Goal: Information Seeking & Learning: Learn about a topic

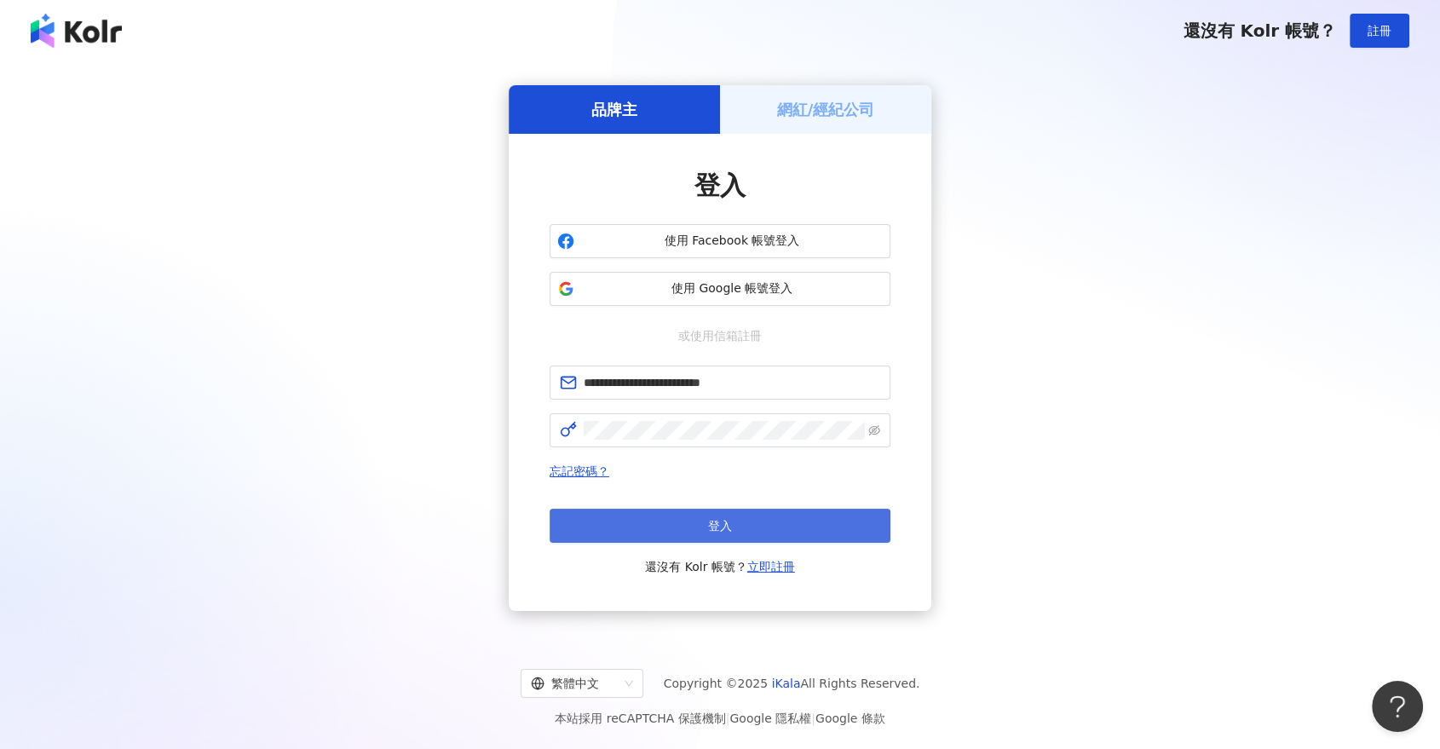
click at [671, 531] on button "登入" at bounding box center [720, 526] width 341 height 34
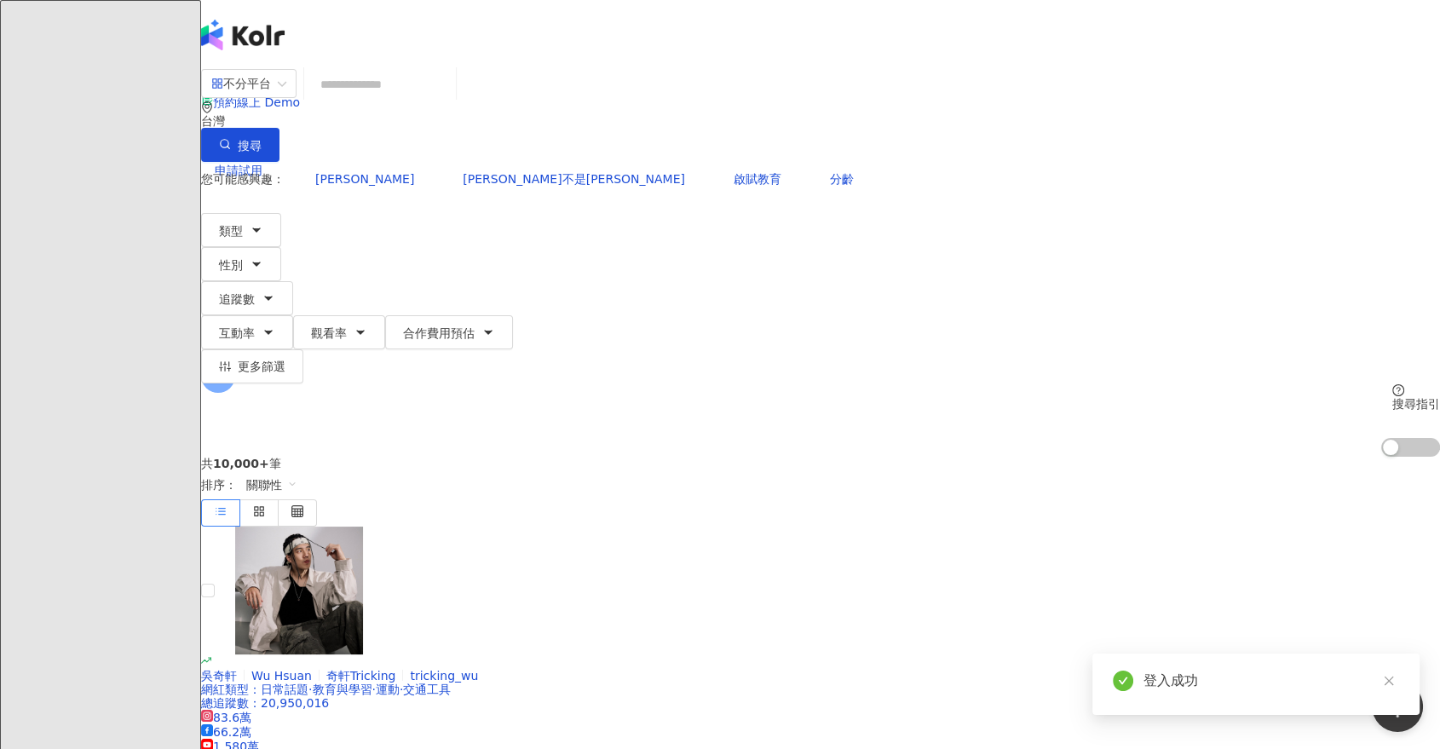
click at [449, 101] on input "search" at bounding box center [380, 84] width 138 height 32
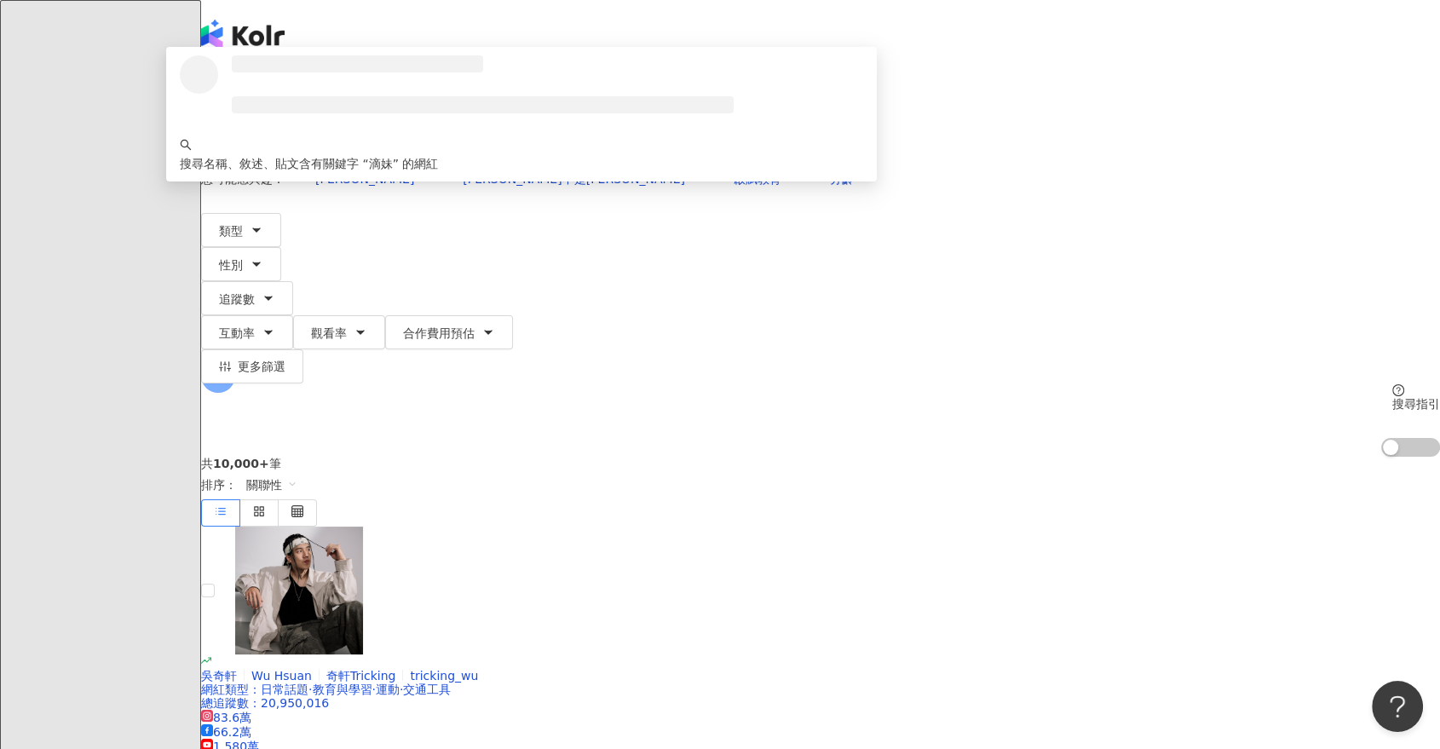
type input "**"
click at [280, 128] on button "搜尋" at bounding box center [240, 145] width 78 height 34
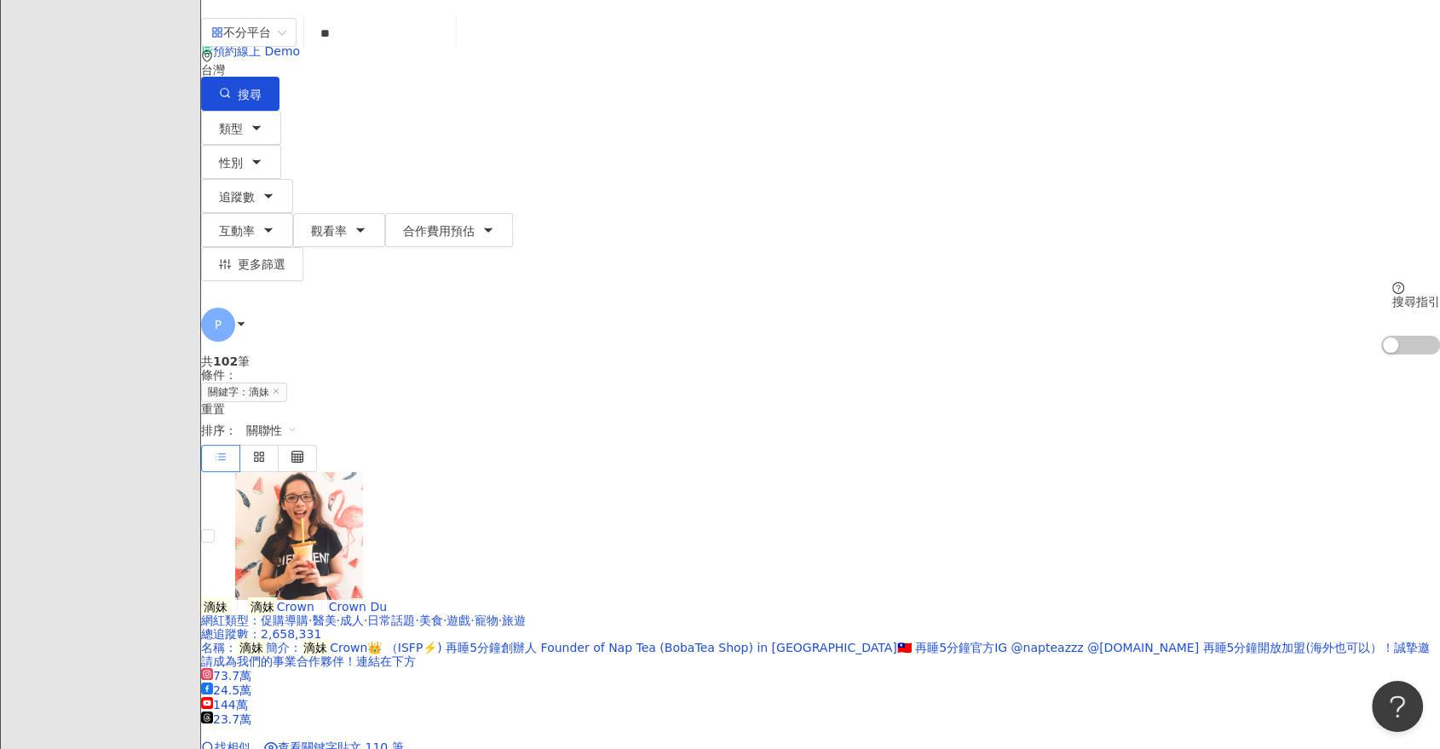
scroll to position [95, 0]
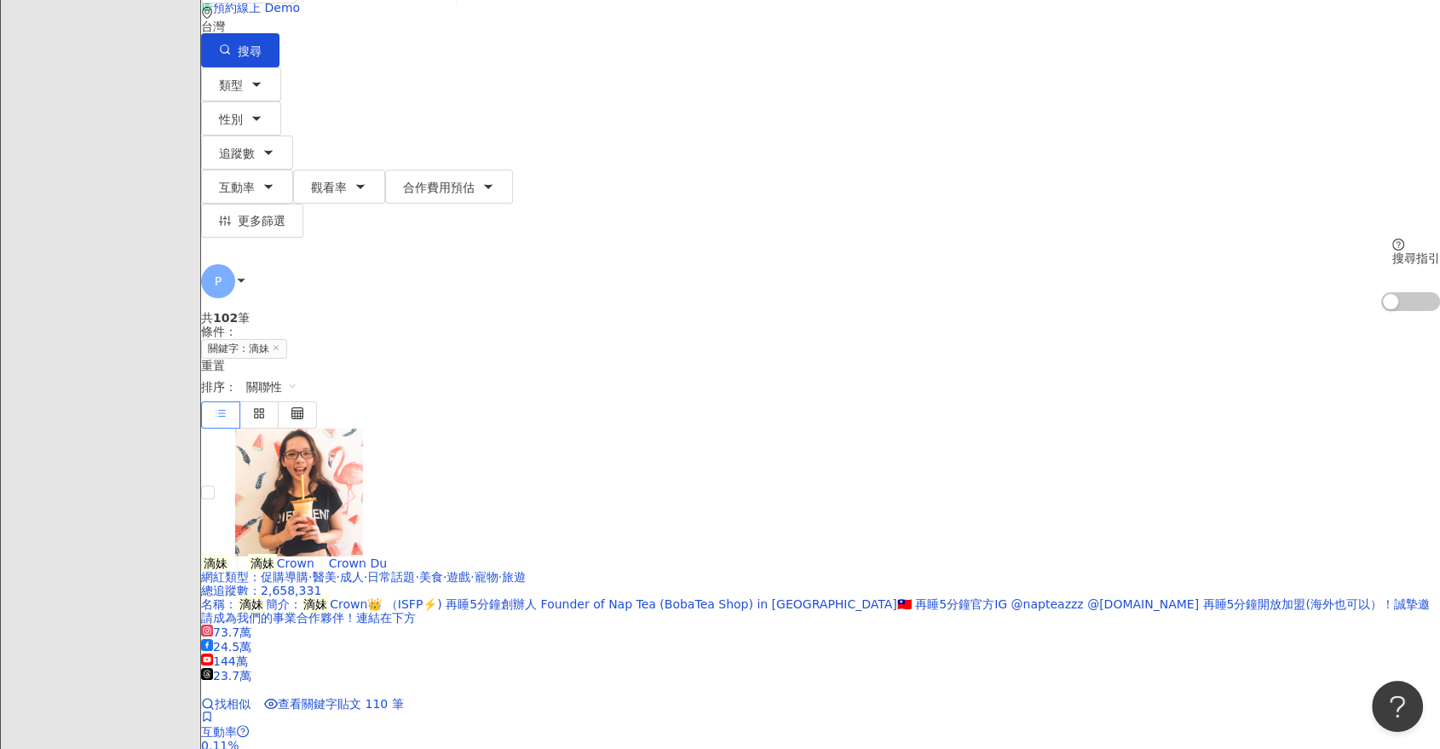
click at [314, 556] on span "Crown" at bounding box center [295, 563] width 37 height 14
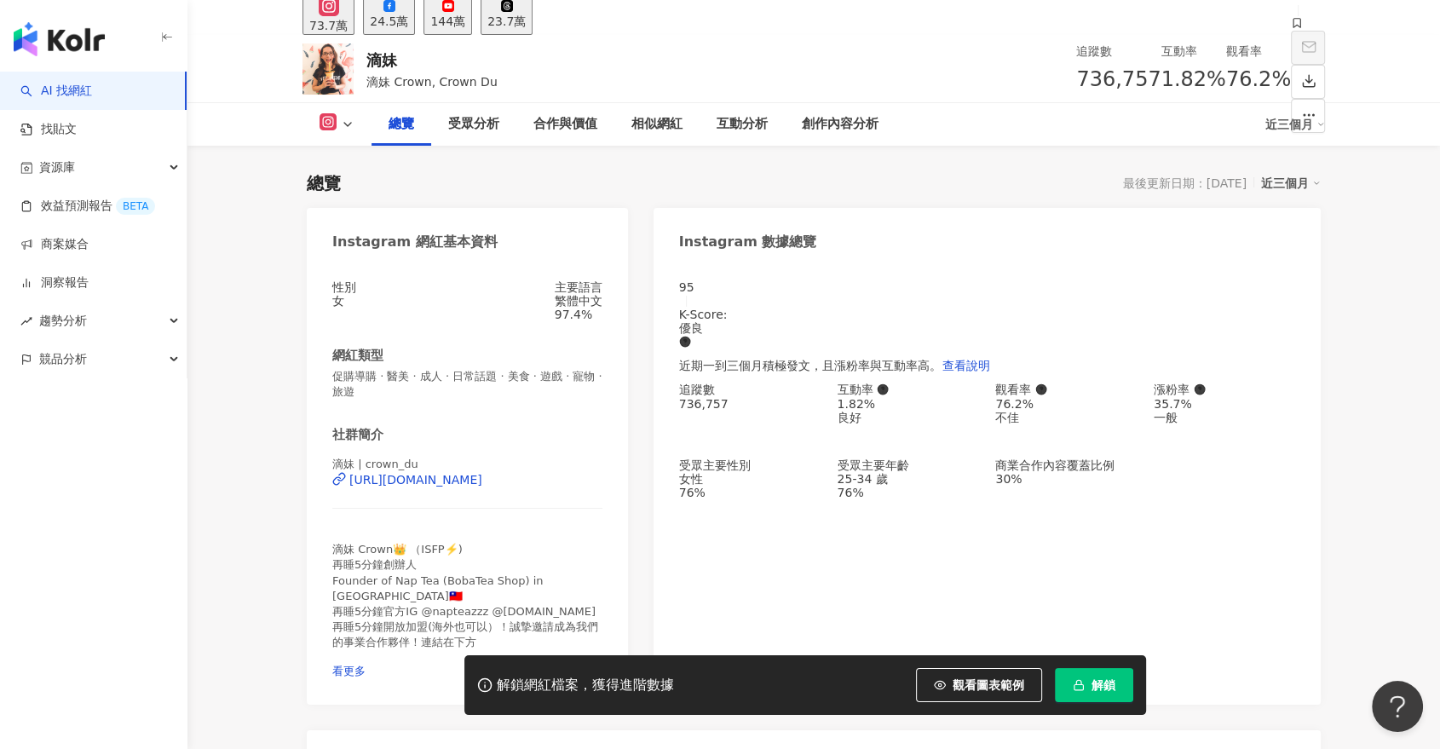
scroll to position [95, 0]
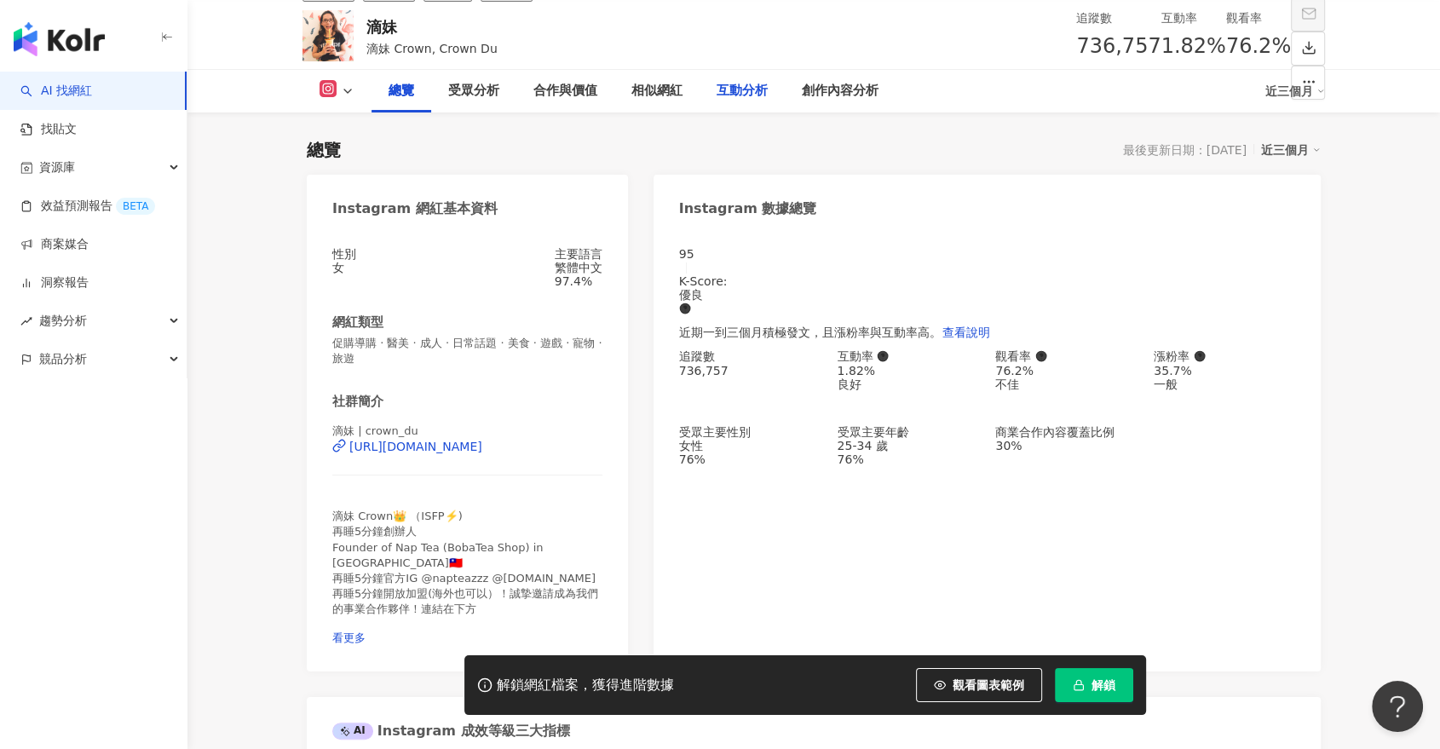
click at [739, 91] on div "互動分析" at bounding box center [742, 91] width 51 height 20
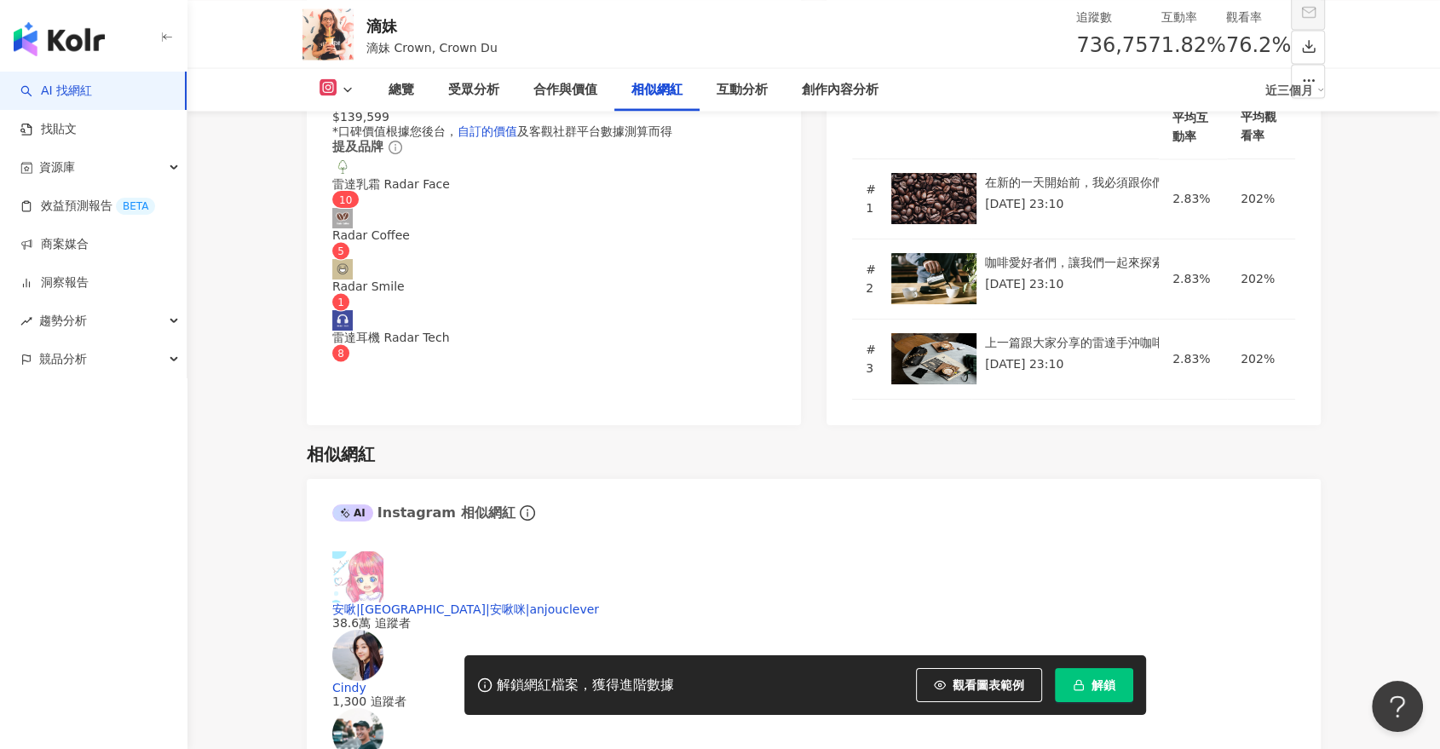
scroll to position [3087, 0]
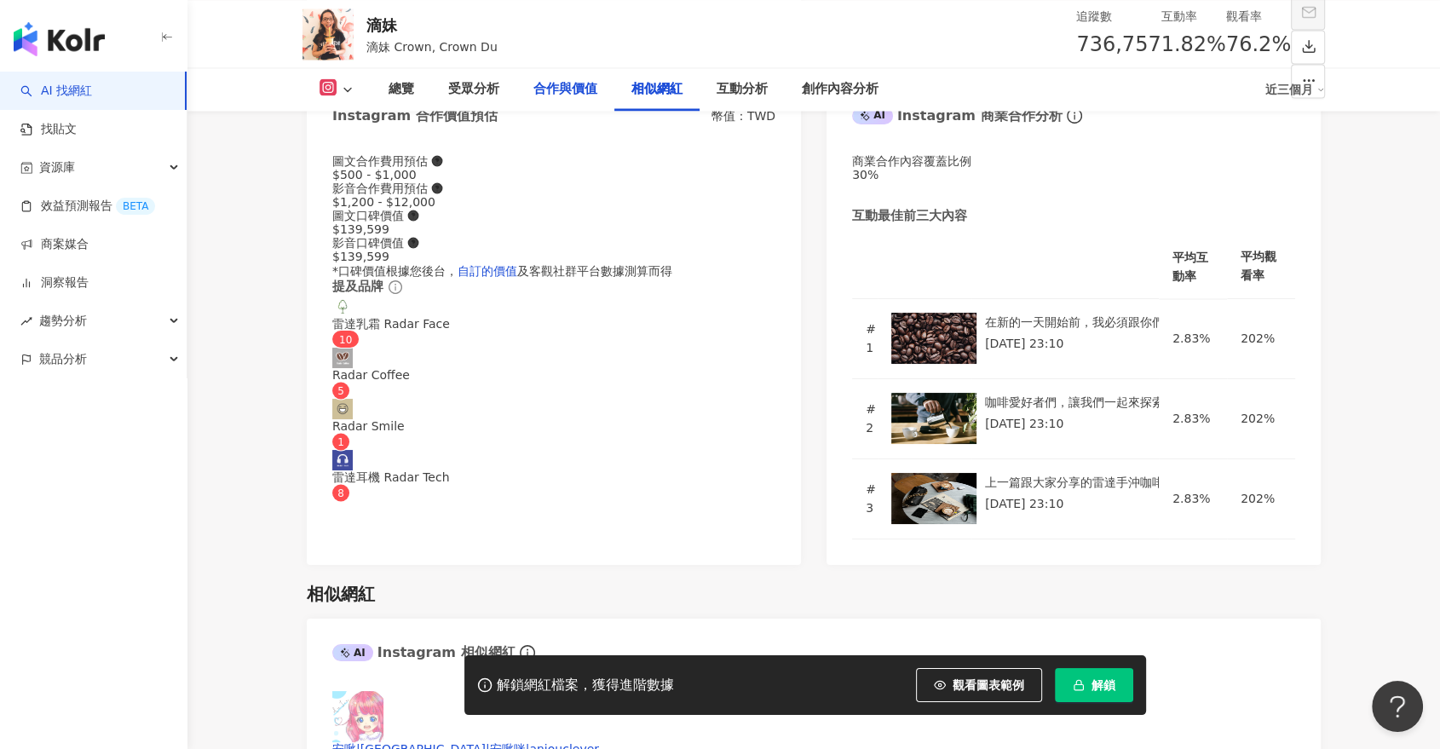
drag, startPoint x: 562, startPoint y: 82, endPoint x: 605, endPoint y: 87, distance: 42.9
click at [562, 82] on div "合作與價值" at bounding box center [565, 89] width 64 height 20
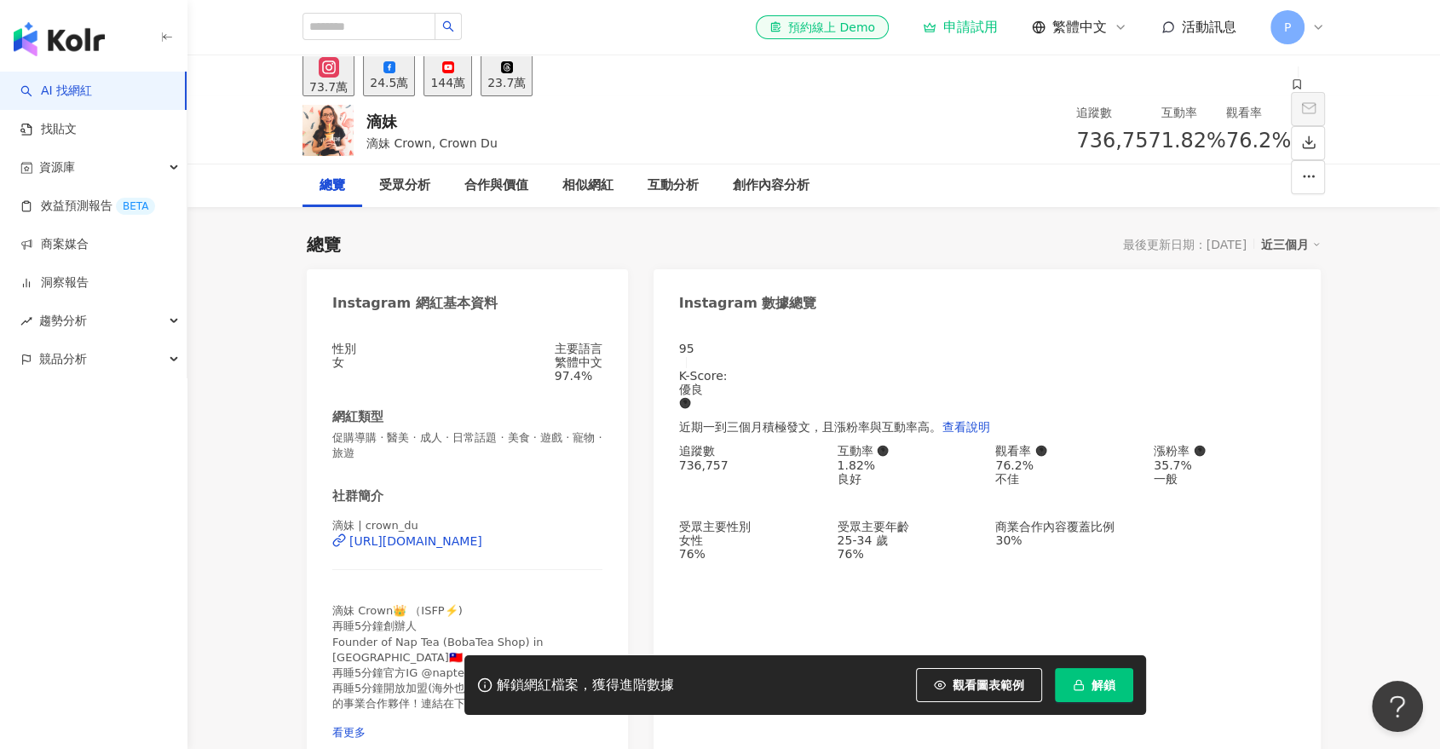
click at [1309, 29] on div "P" at bounding box center [1298, 27] width 55 height 34
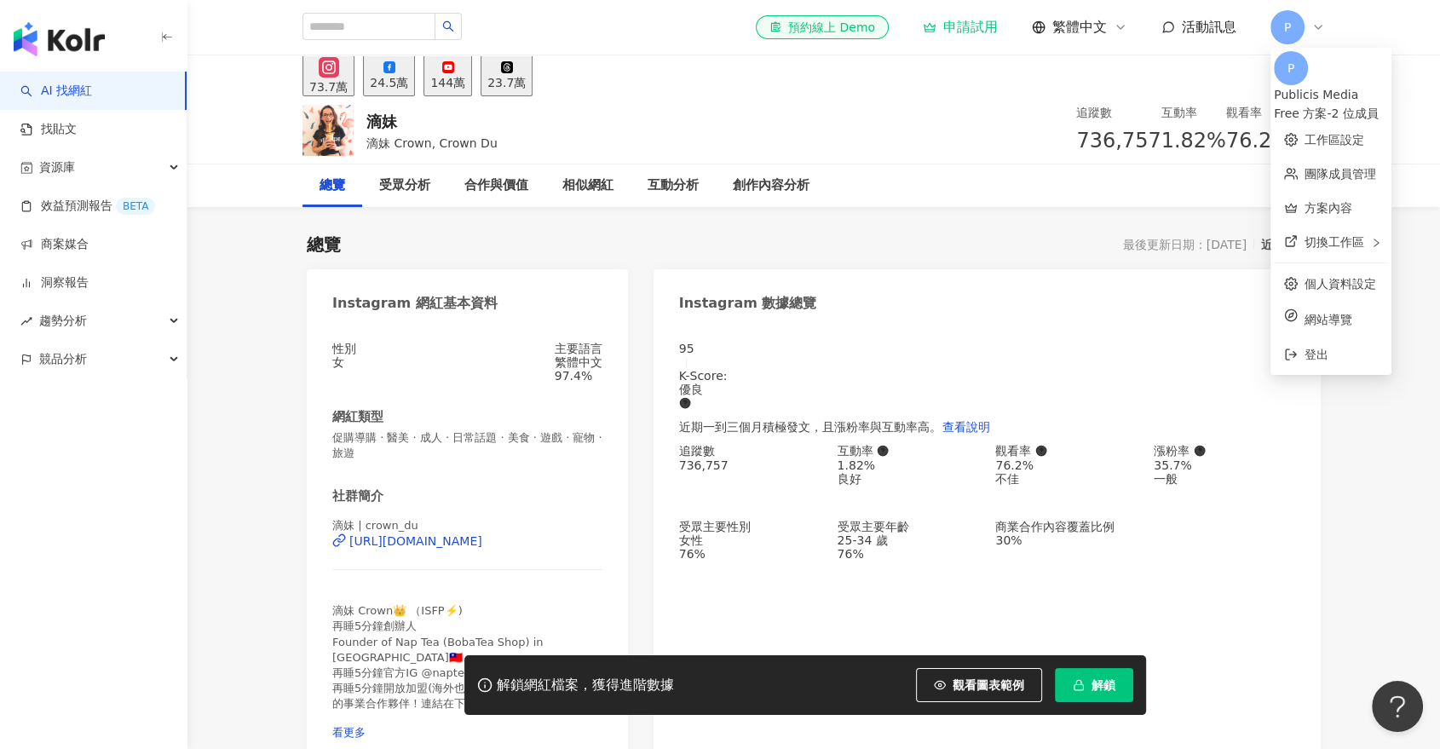
click at [1376, 26] on header "el-icon-cs 預約線上 Demo 申請試用 繁體中文 活動訊息 P" at bounding box center [813, 27] width 1253 height 55
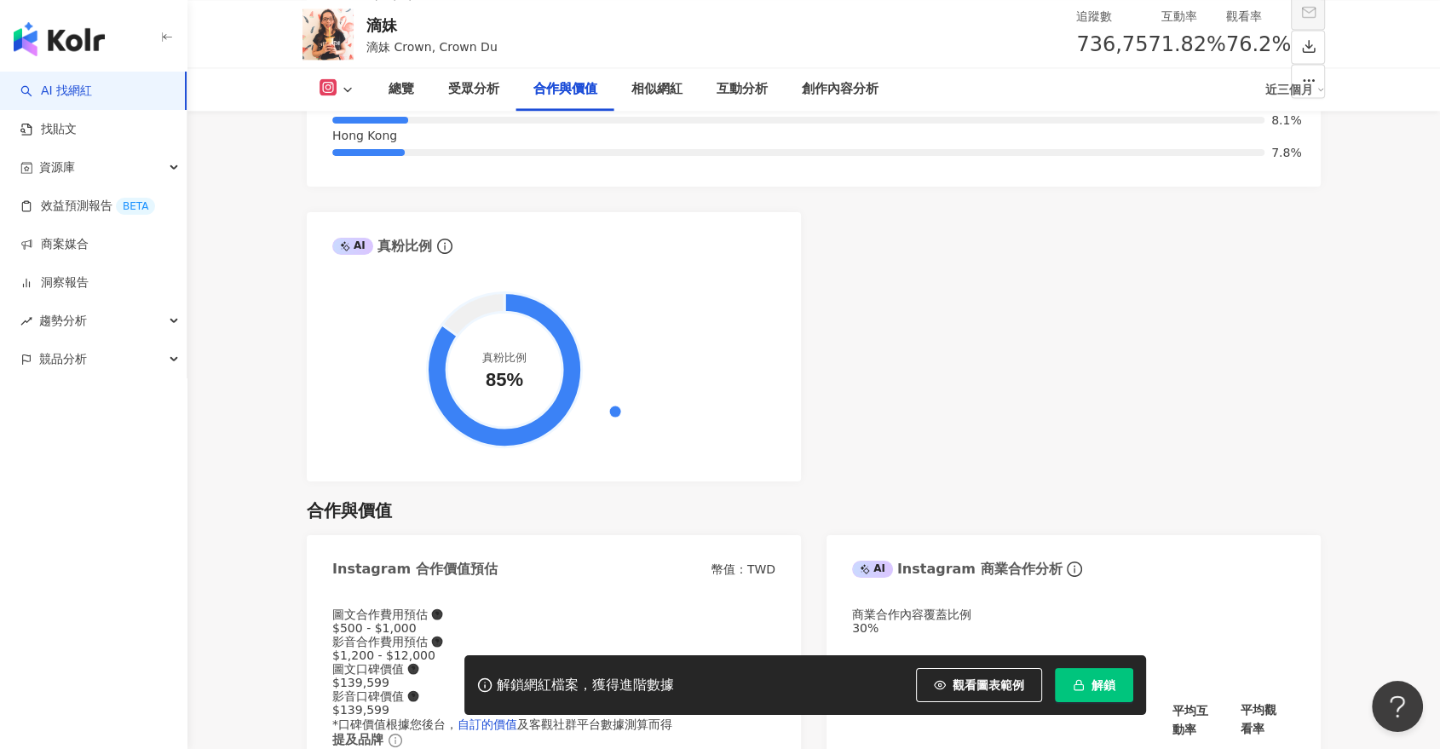
scroll to position [2556, 0]
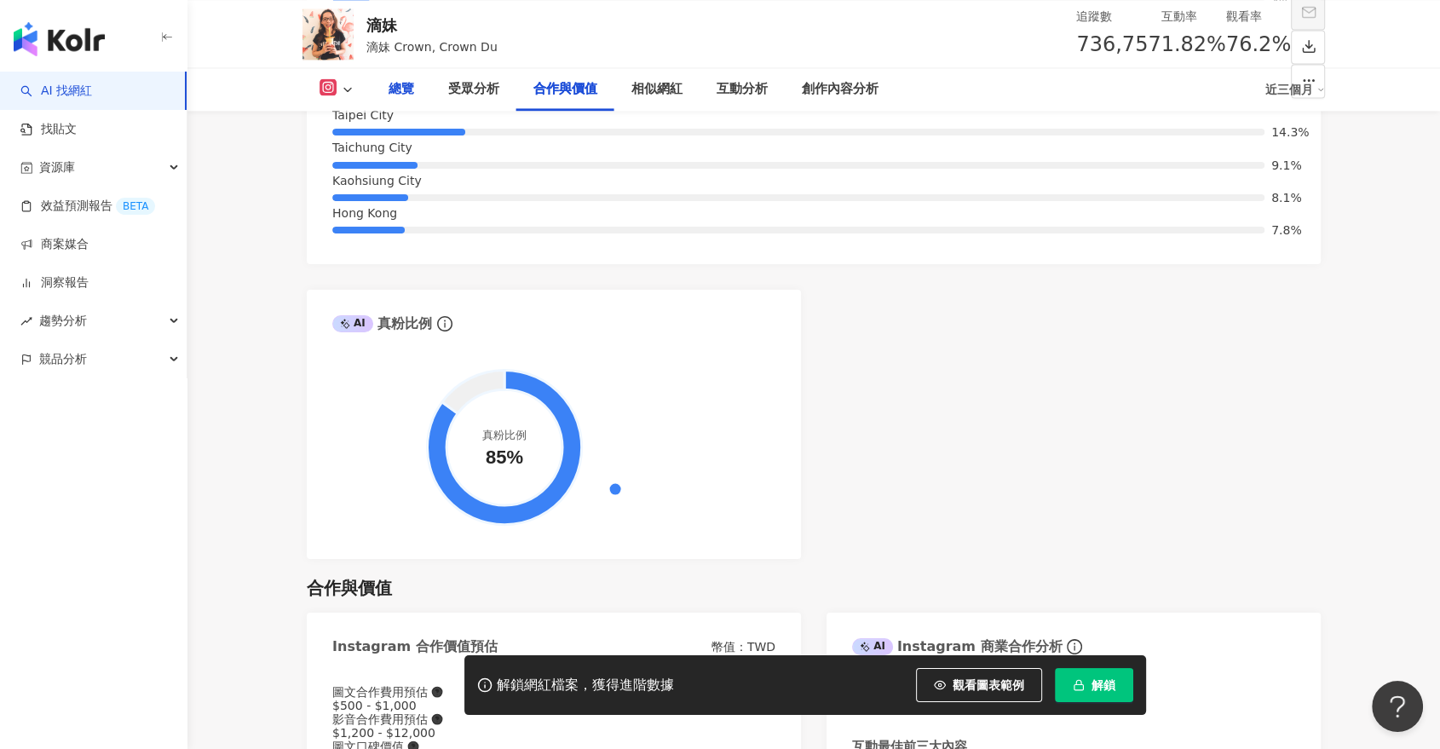
click at [408, 86] on div "總覽" at bounding box center [402, 89] width 26 height 20
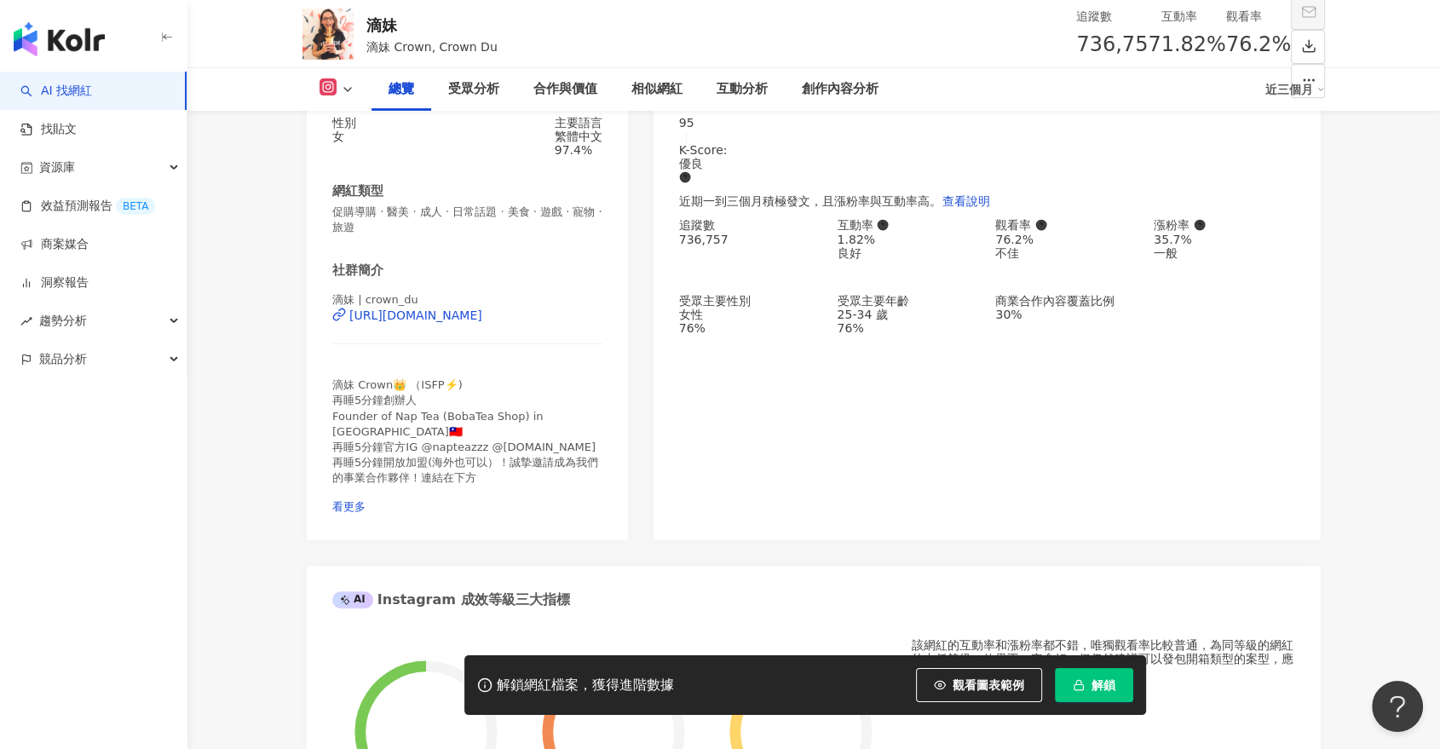
scroll to position [510, 0]
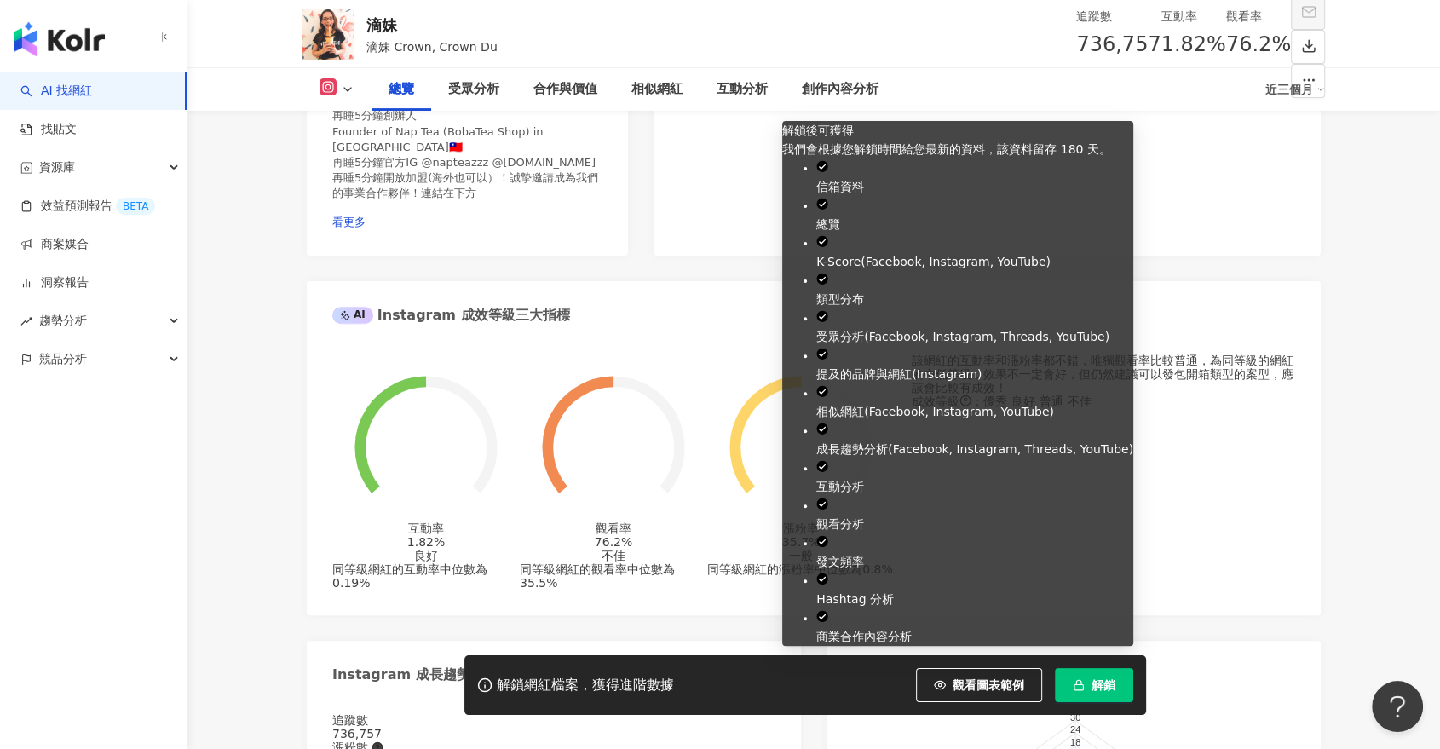
click at [1069, 683] on button "解鎖" at bounding box center [1094, 685] width 78 height 34
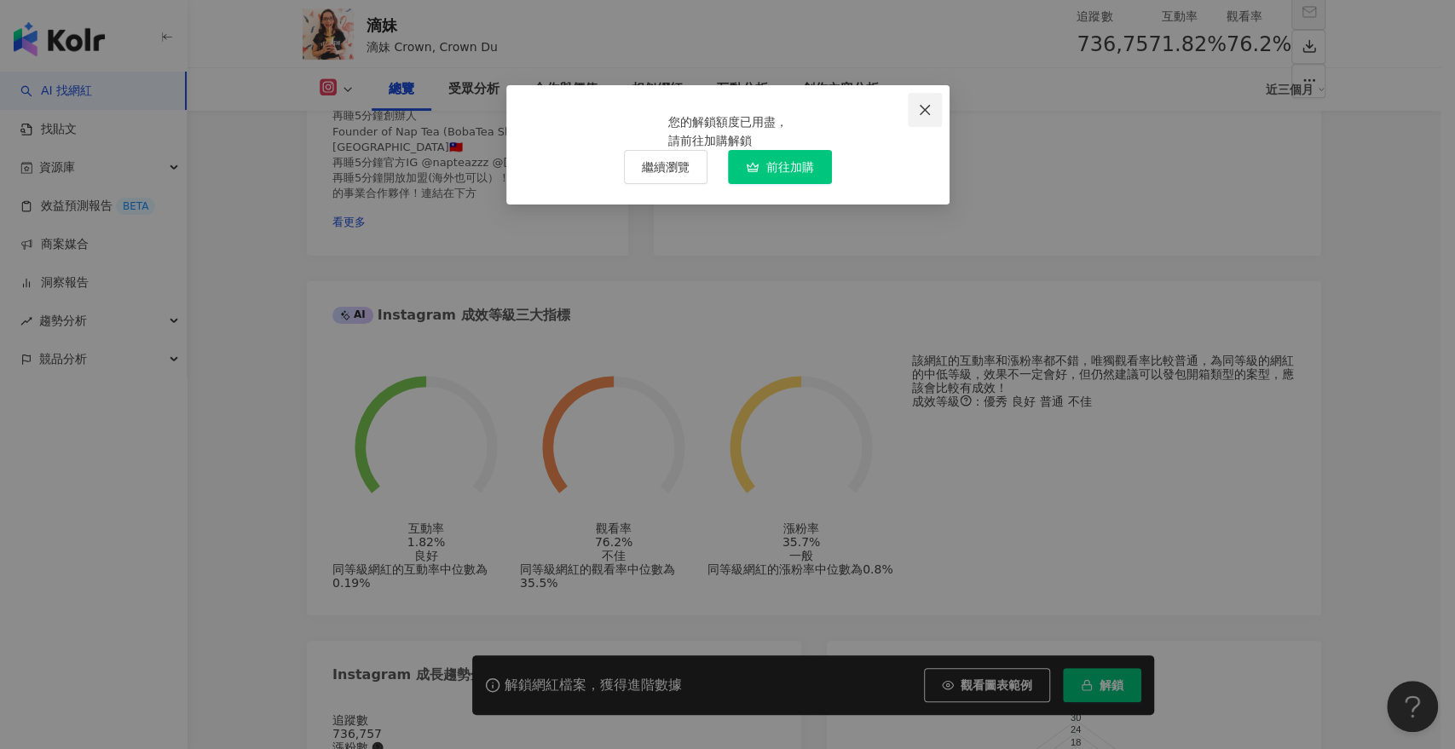
click at [920, 111] on icon "close" at bounding box center [925, 110] width 14 height 14
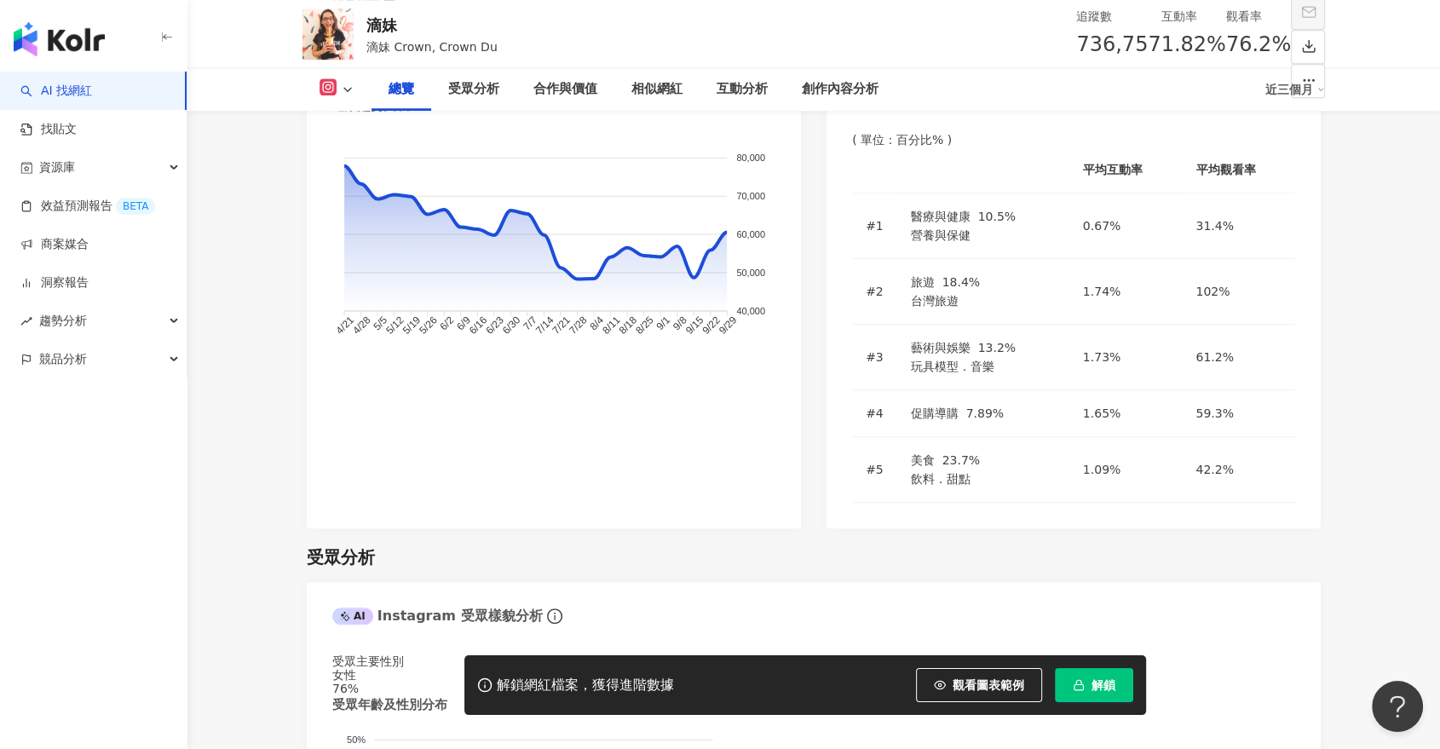
scroll to position [947, 0]
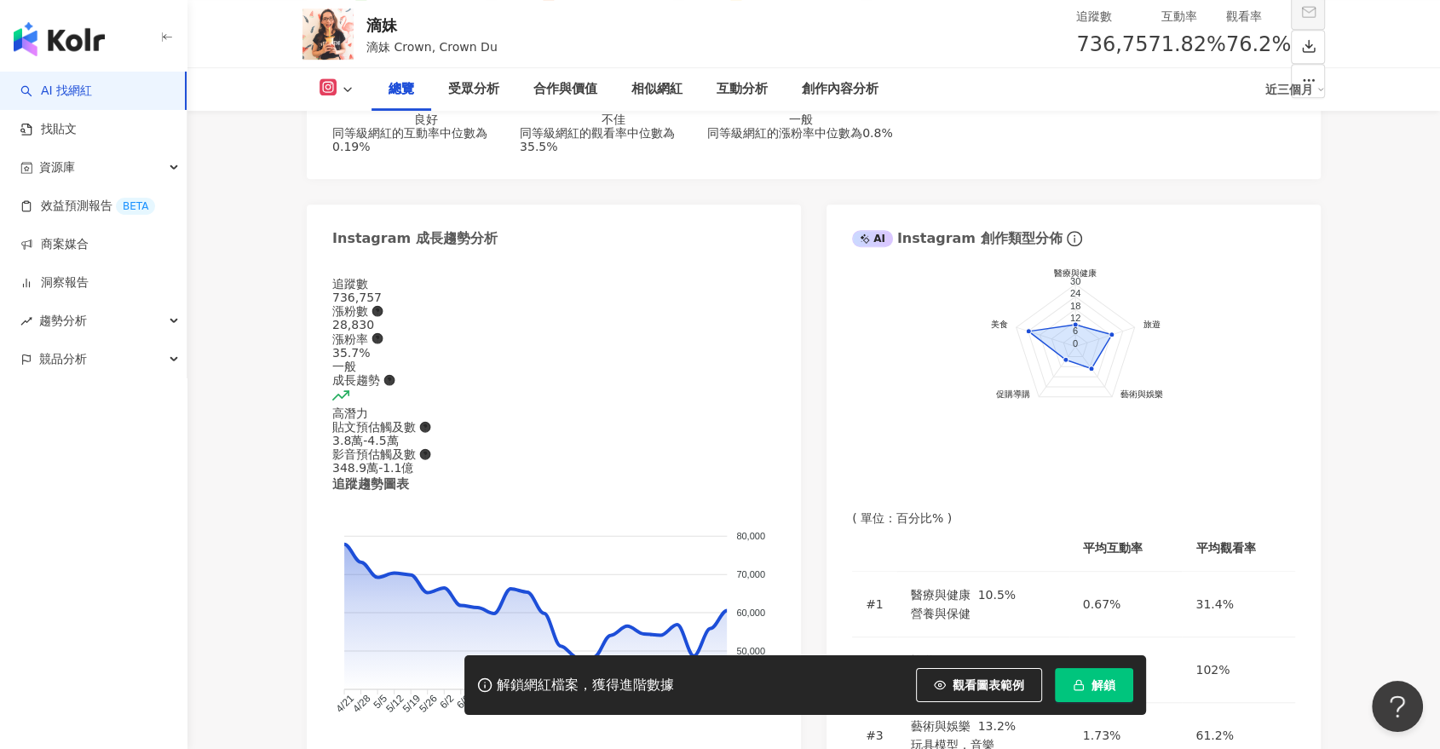
click at [337, 92] on button at bounding box center [337, 89] width 69 height 22
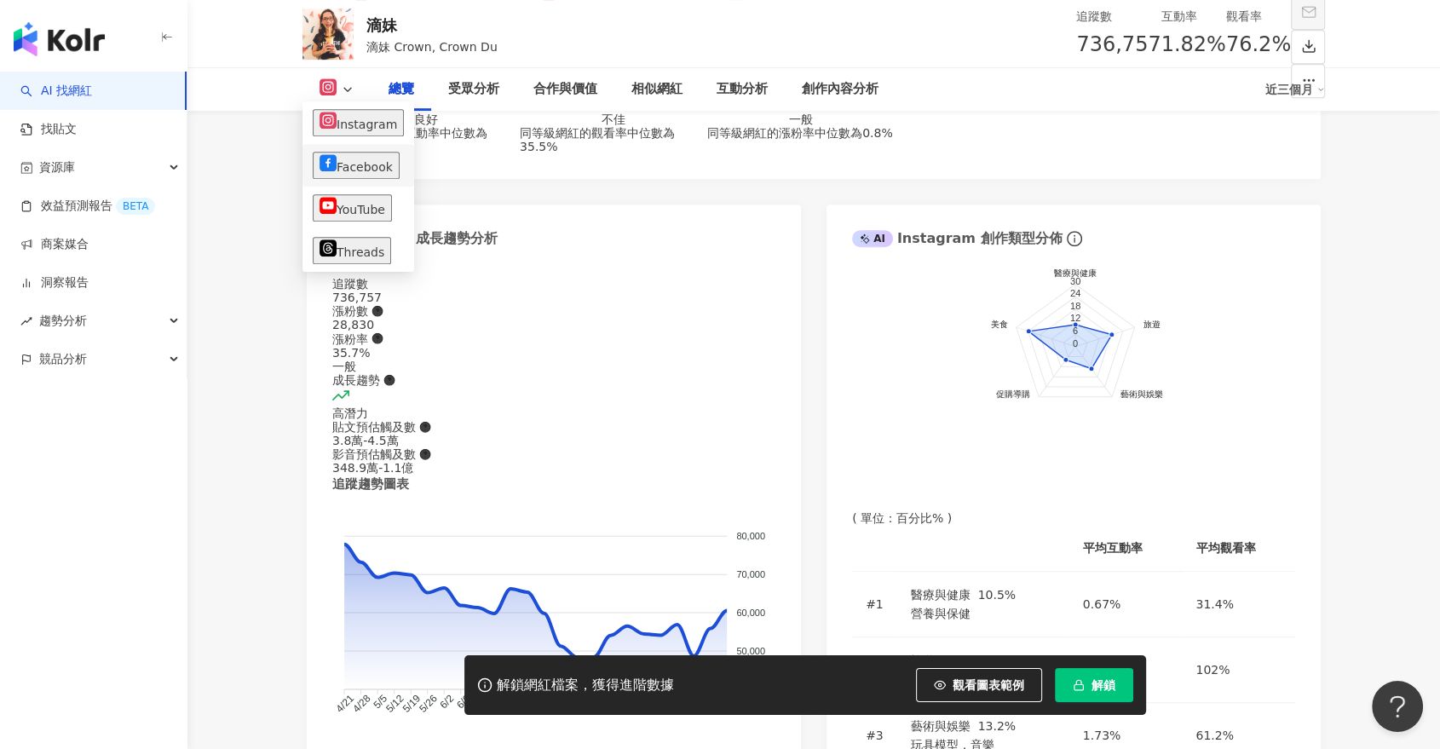
click at [354, 159] on button "Facebook" at bounding box center [356, 165] width 87 height 27
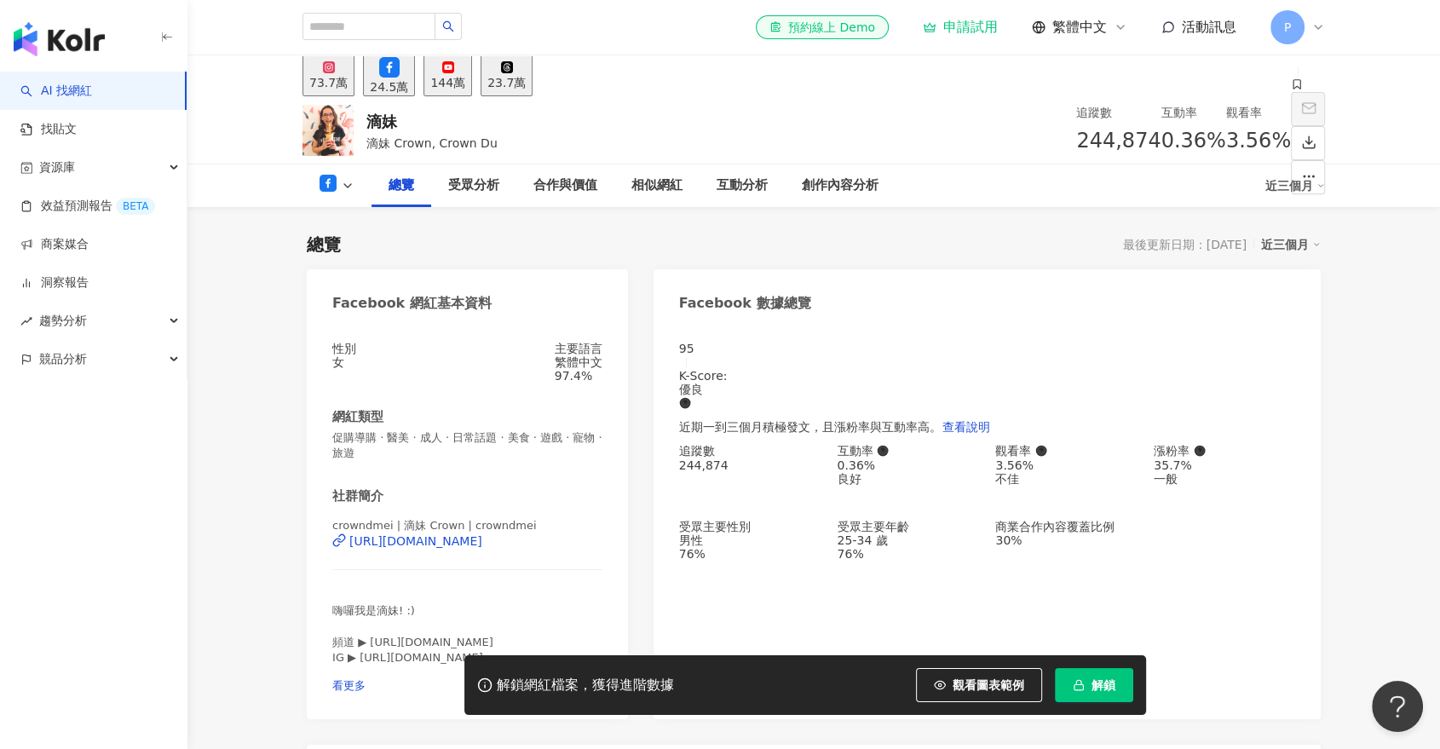
click at [348, 76] on div "73.7萬" at bounding box center [328, 83] width 38 height 14
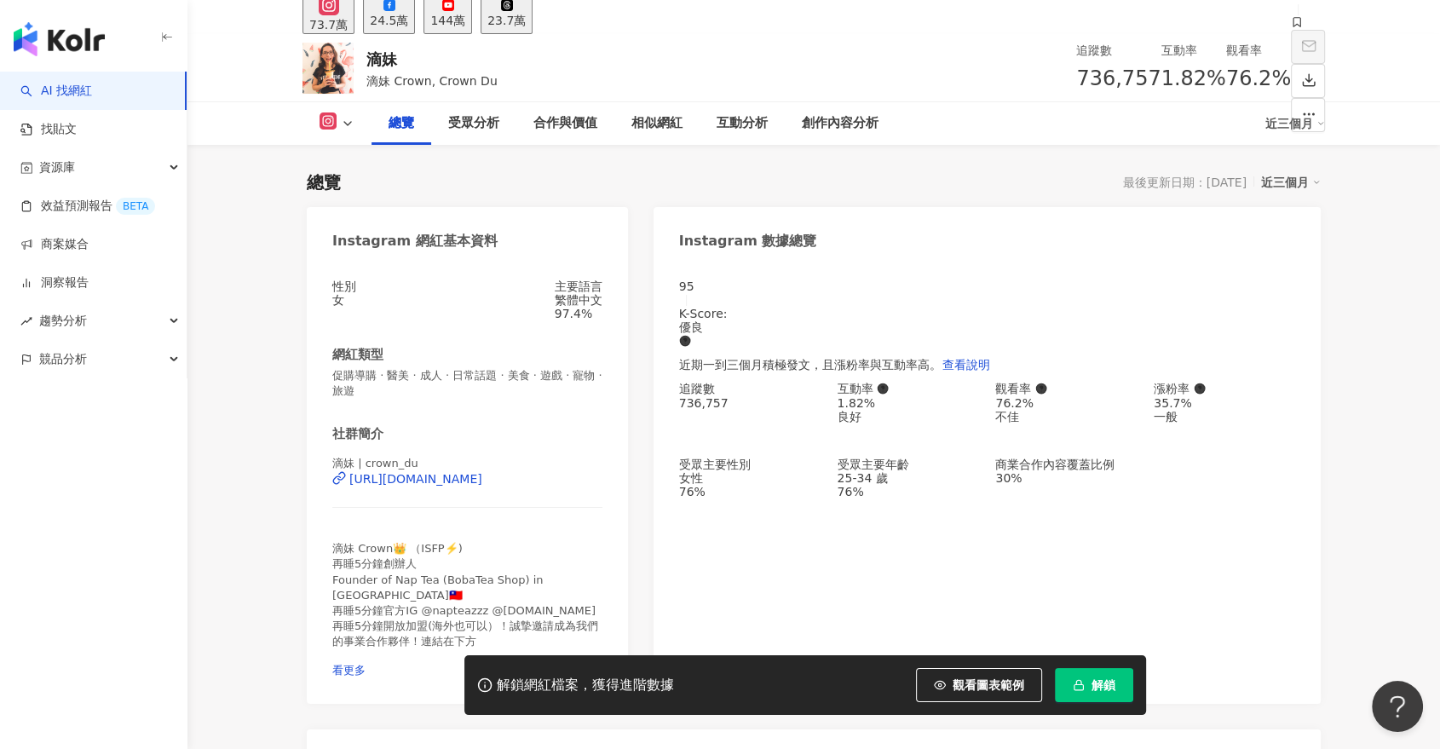
scroll to position [189, 0]
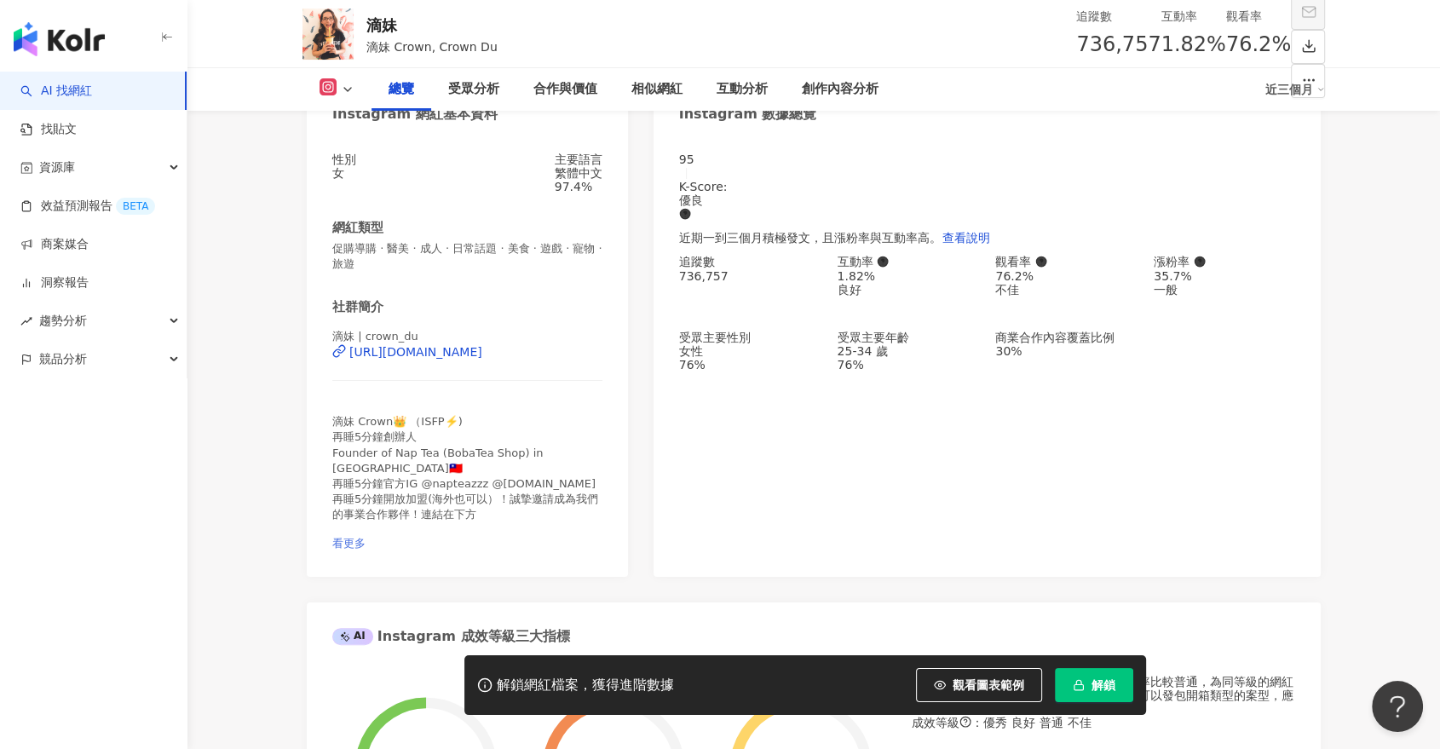
click at [366, 537] on span "看更多" at bounding box center [348, 543] width 33 height 13
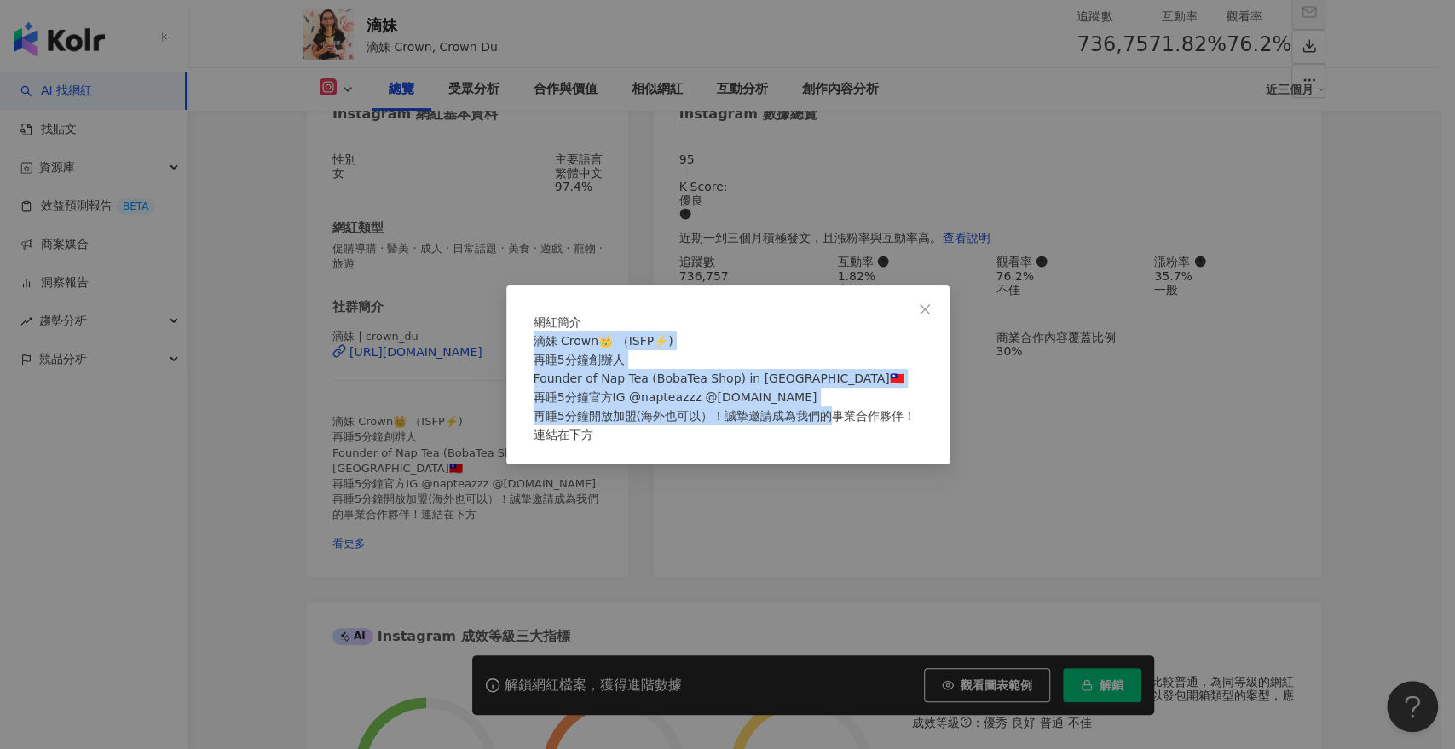
drag, startPoint x: 539, startPoint y: 346, endPoint x: 761, endPoint y: 444, distance: 242.3
click at [761, 444] on div "滴妹 Crown👑 （ISFP⚡️) 再睡5分鐘創辦人 Founder of Nap Tea (BobaTea Shop) in [GEOGRAPHIC_DA…" at bounding box center [727, 387] width 389 height 112
click at [931, 303] on icon "close" at bounding box center [925, 310] width 14 height 14
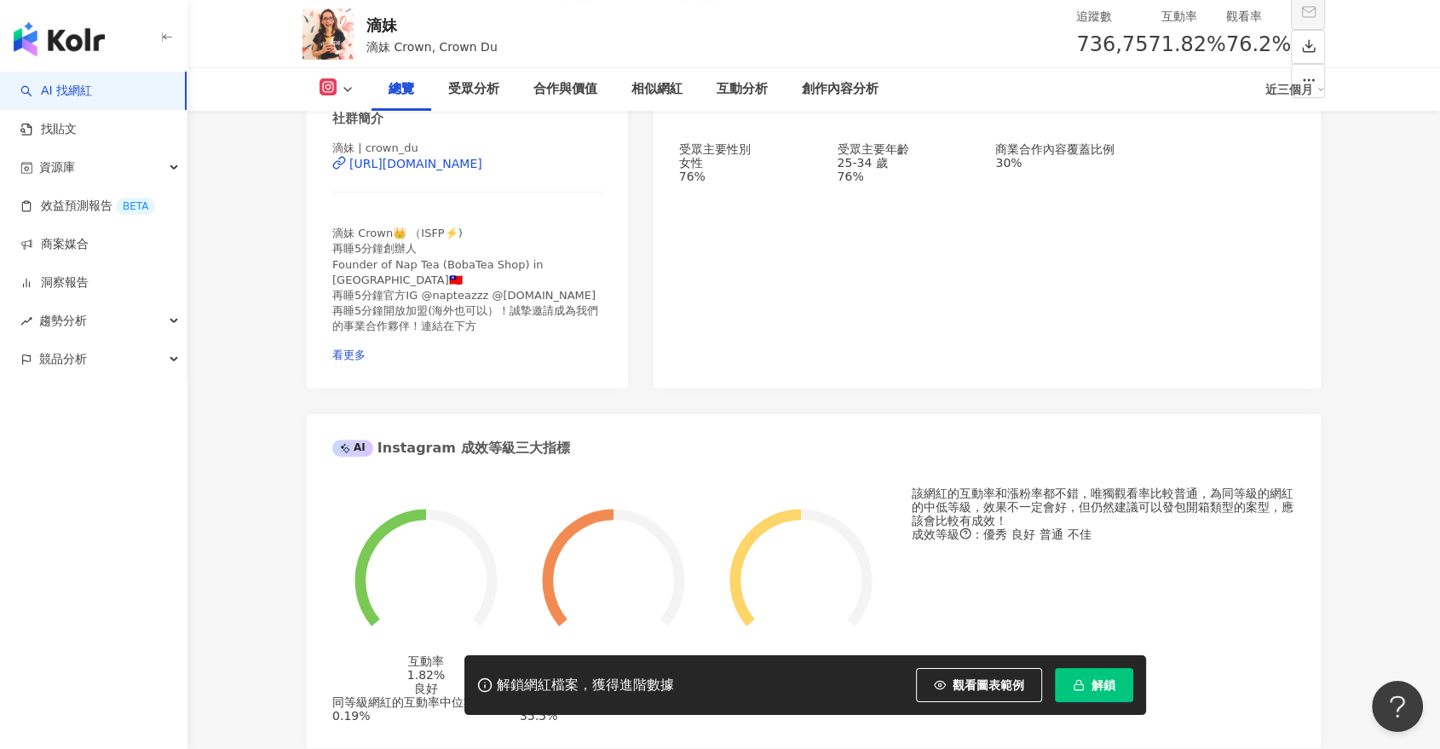
scroll to position [378, 0]
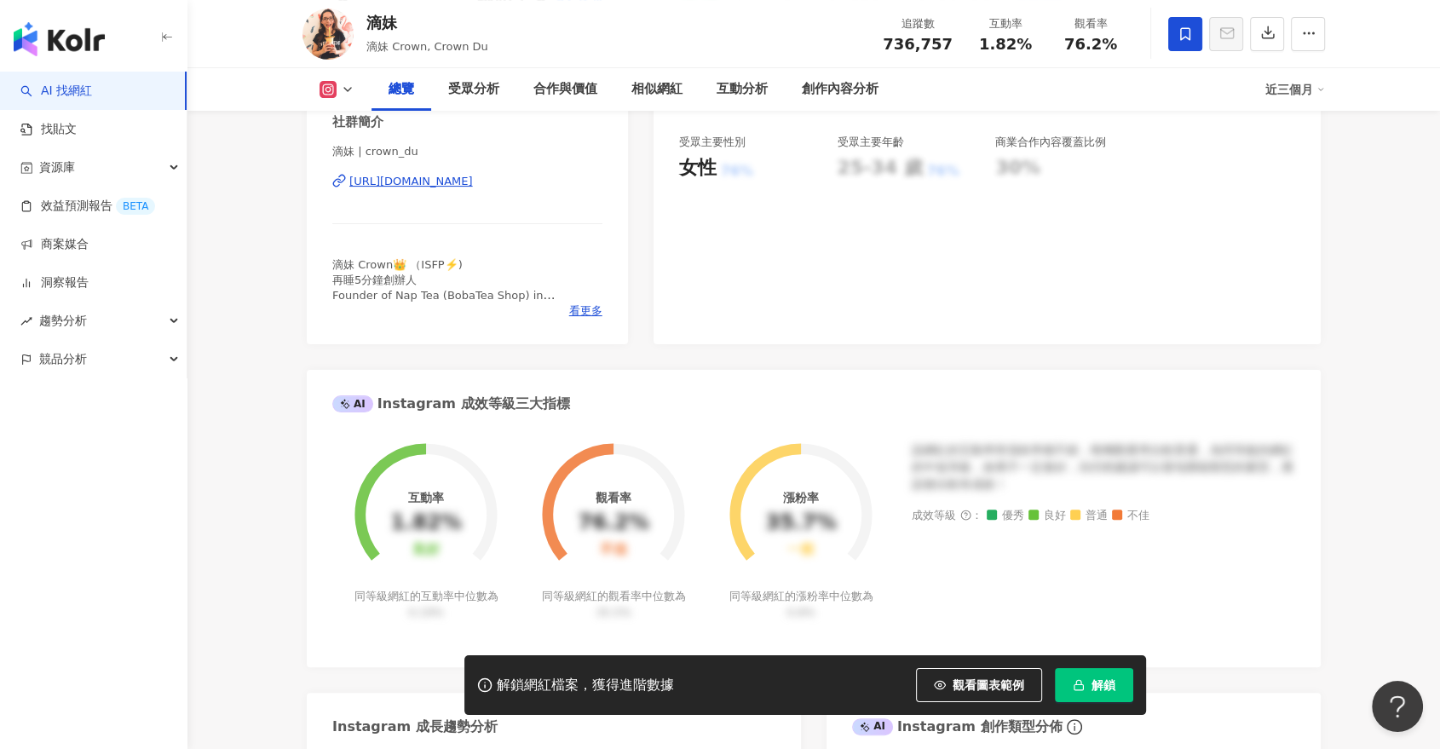
scroll to position [378, 0]
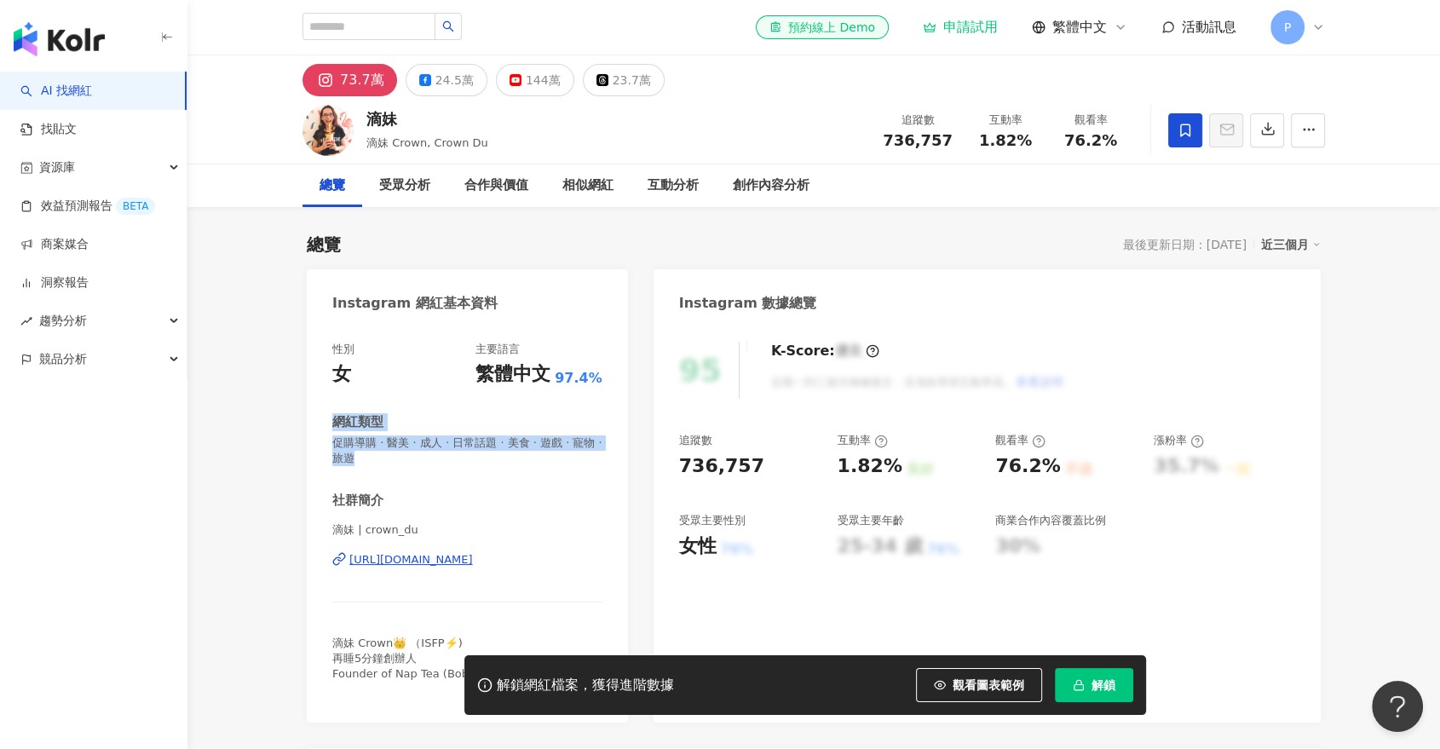
drag, startPoint x: 368, startPoint y: 441, endPoint x: 421, endPoint y: 465, distance: 58.0
click at [421, 465] on div "網紅類型 促購導購 · 醫美 · 成人 · 日常話題 · 美食 · 遊戲 · 寵物 · 旅遊" at bounding box center [467, 439] width 270 height 53
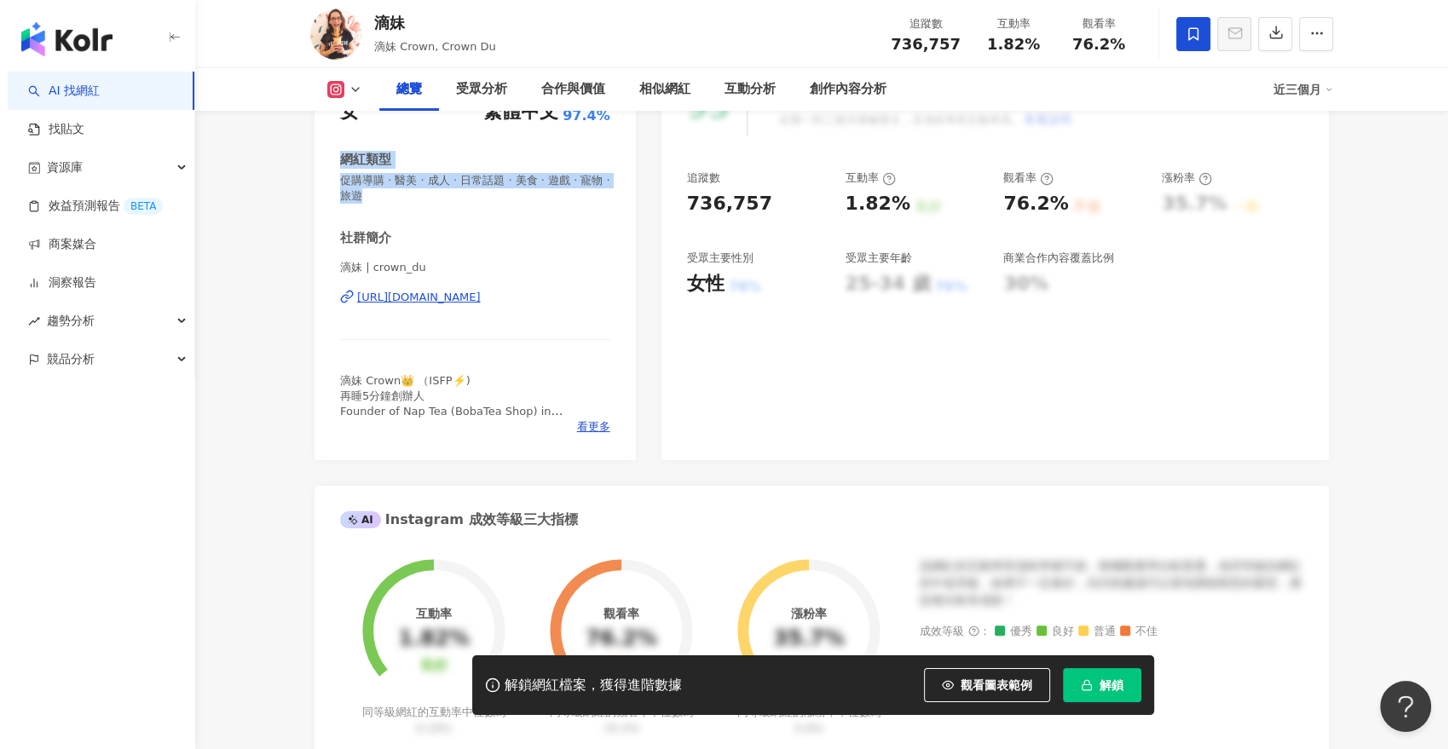
scroll to position [378, 0]
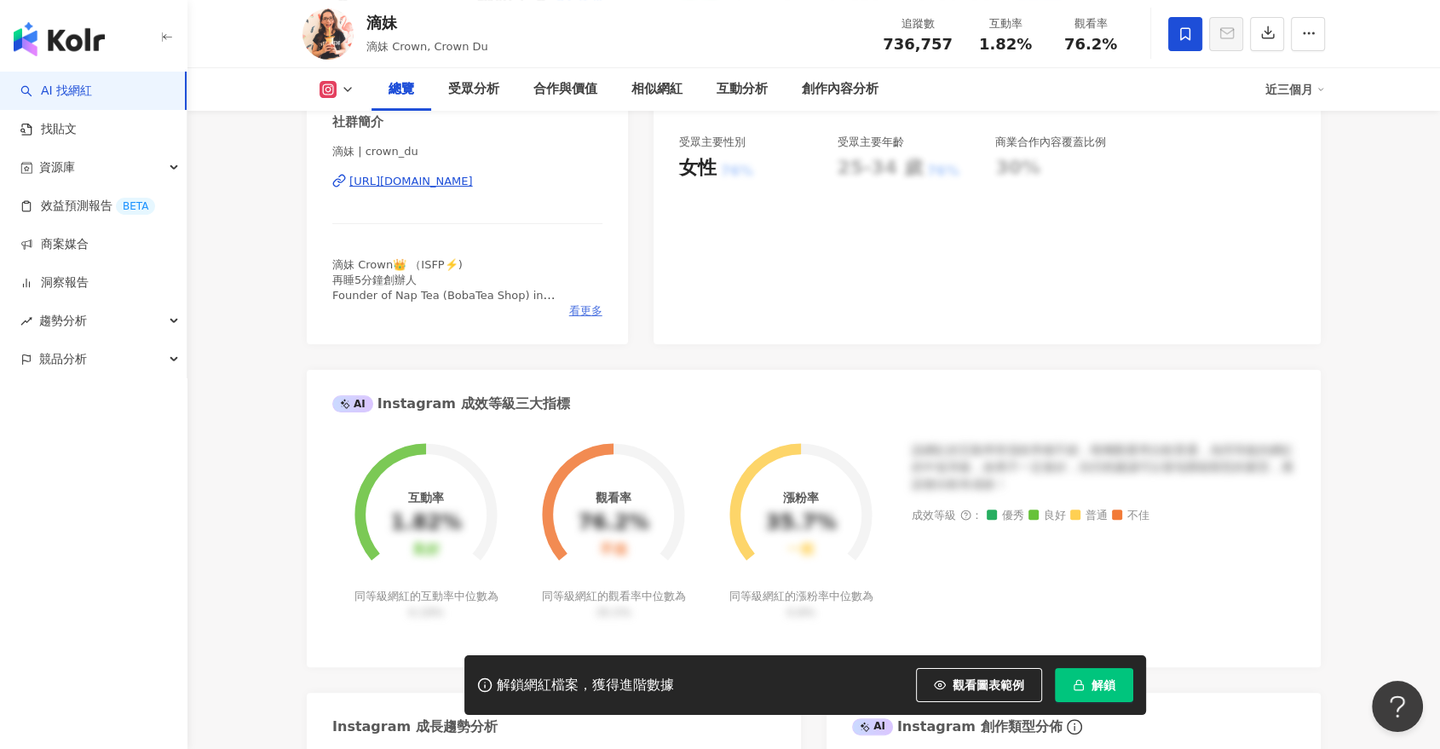
click at [579, 308] on span "看更多" at bounding box center [585, 310] width 33 height 15
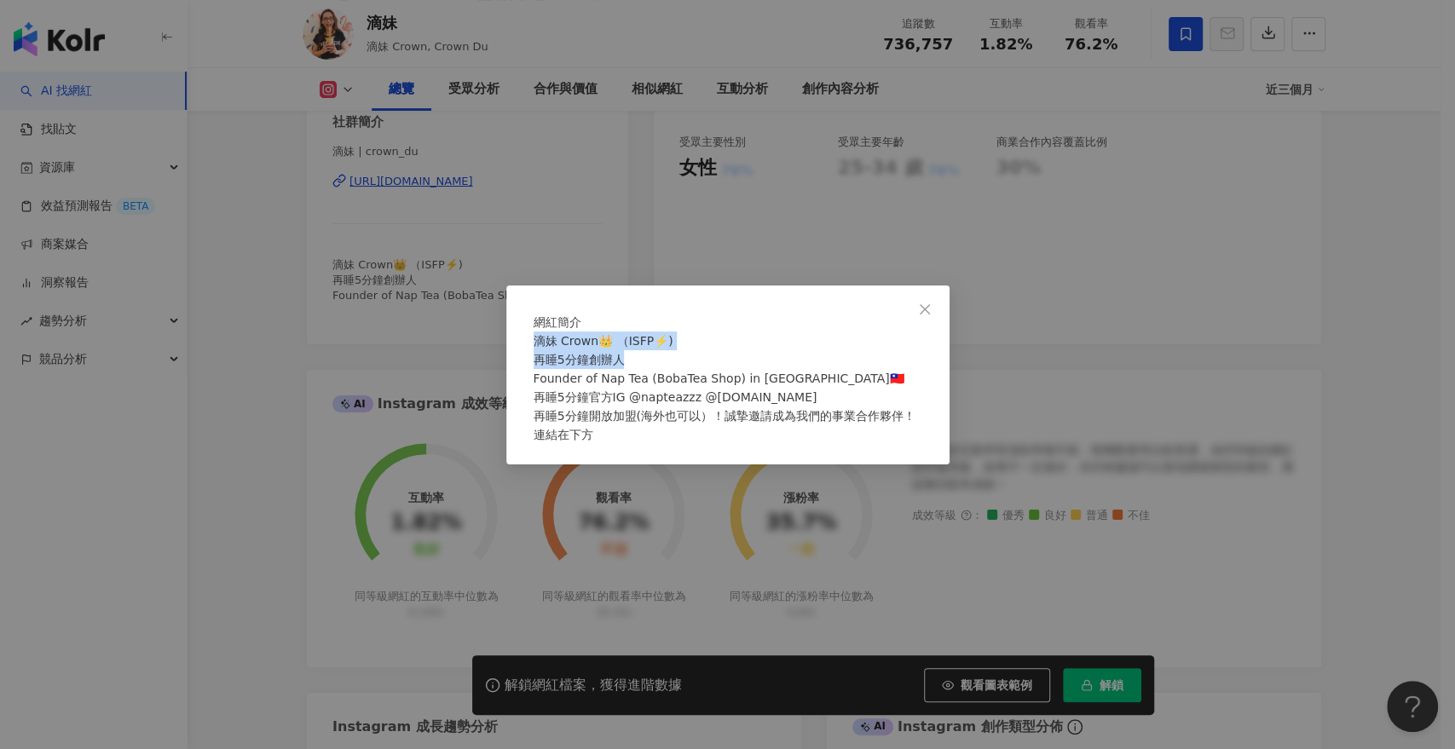
drag, startPoint x: 543, startPoint y: 345, endPoint x: 858, endPoint y: 362, distance: 315.8
click at [858, 362] on div "滴妹 Crown👑 （ISFP⚡️) 再睡5分鐘創辦人 Founder of Nap Tea (BobaTea Shop) in [GEOGRAPHIC_DA…" at bounding box center [727, 387] width 389 height 112
copy span "滴妹 Crown👑 （ISFP⚡️) 再睡5分鐘創辦人"
